Goal: Use online tool/utility

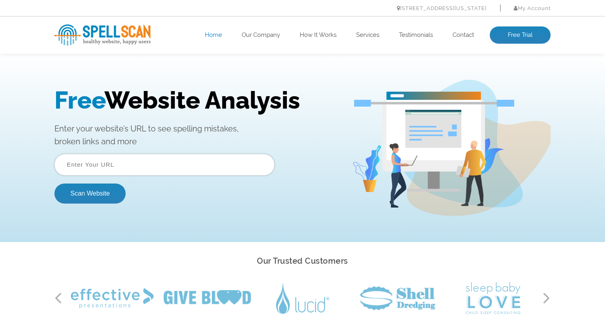
click at [117, 165] on input "text" at bounding box center [164, 165] width 220 height 22
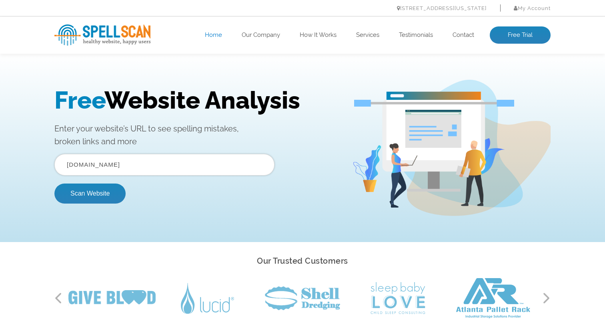
type input "[DOMAIN_NAME]"
click at [54, 183] on button "Scan Website" at bounding box center [89, 193] width 71 height 20
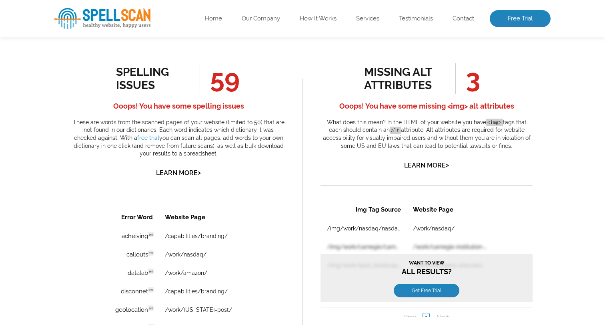
scroll to position [429, 0]
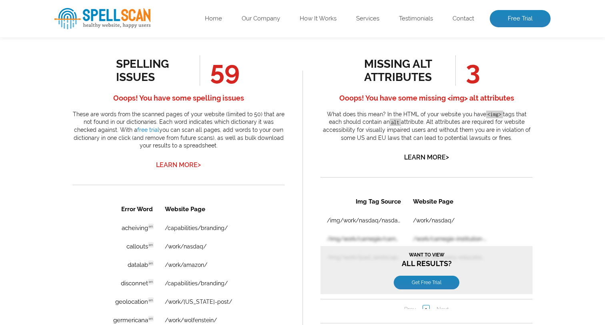
click at [175, 165] on link "Learn More >" at bounding box center [178, 165] width 45 height 8
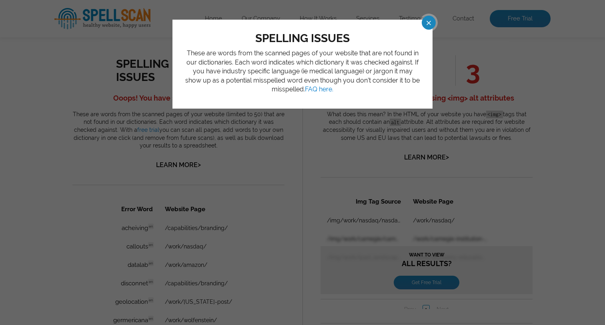
click at [421, 29] on span at bounding box center [422, 23] width 14 height 14
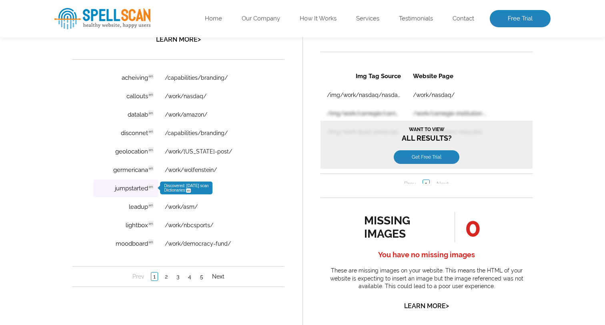
scroll to position [565, 0]
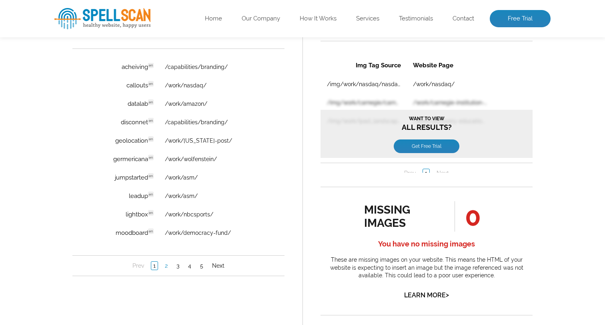
click at [166, 265] on link "2" at bounding box center [166, 265] width 7 height 8
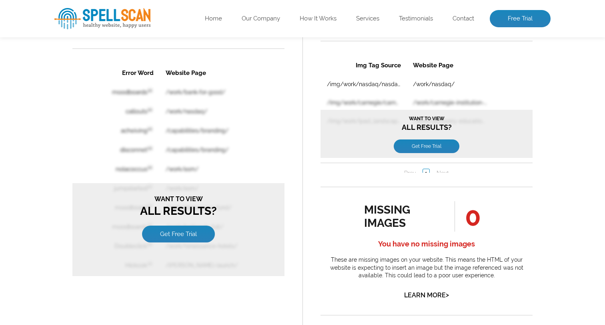
scroll to position [0, 0]
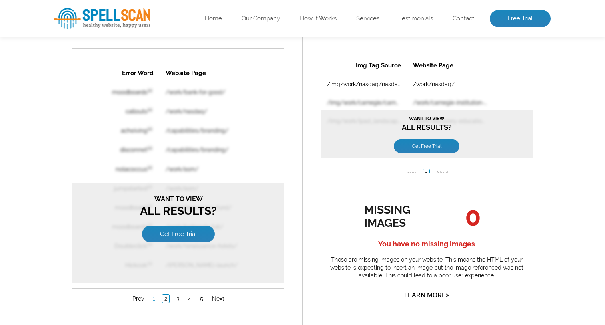
click at [155, 294] on link "1" at bounding box center [154, 298] width 6 height 8
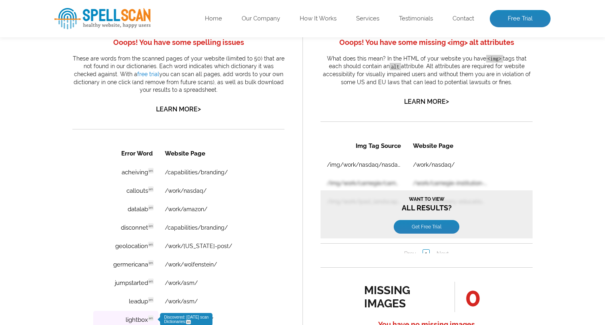
scroll to position [484, 0]
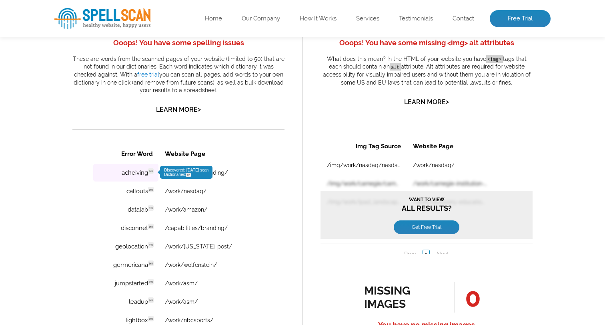
click at [127, 174] on td "acheiving en Discovered: 08-27-2025 scan Dictionaries: en" at bounding box center [125, 173] width 65 height 18
drag, startPoint x: 148, startPoint y: 172, endPoint x: 124, endPoint y: 172, distance: 24.4
click at [124, 172] on td "acheiving en Discovered: 08-27-2025 scan Dictionaries: en" at bounding box center [125, 173] width 65 height 18
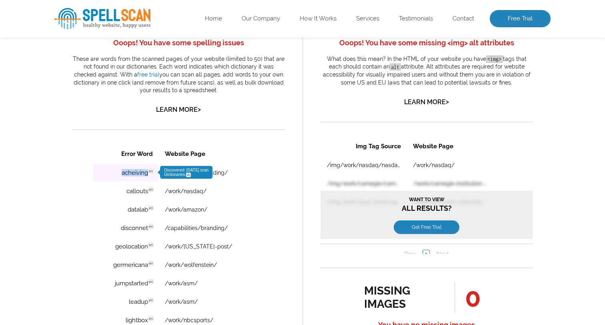
copy td "acheiving"
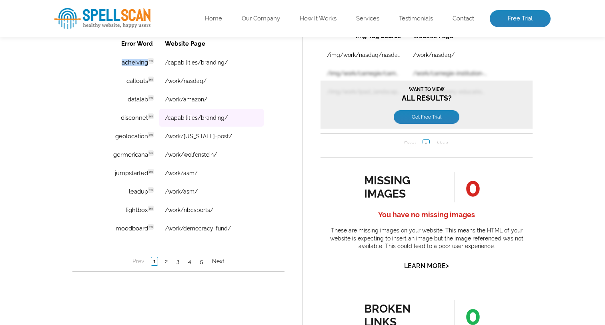
scroll to position [595, 0]
